Goal: Task Accomplishment & Management: Complete application form

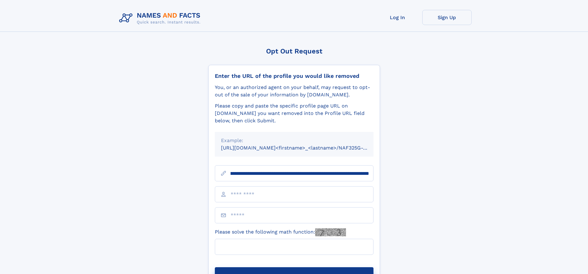
scroll to position [0, 68]
type input "**********"
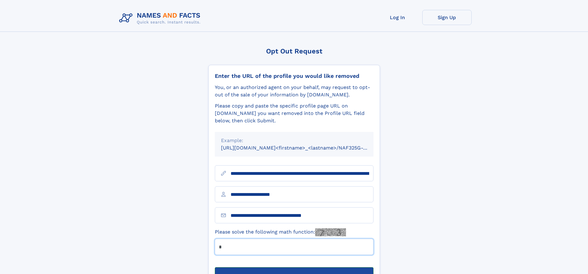
type input "*"
click at [294, 267] on button "Submit Opt Out Request" at bounding box center [294, 277] width 159 height 20
